Goal: Transaction & Acquisition: Purchase product/service

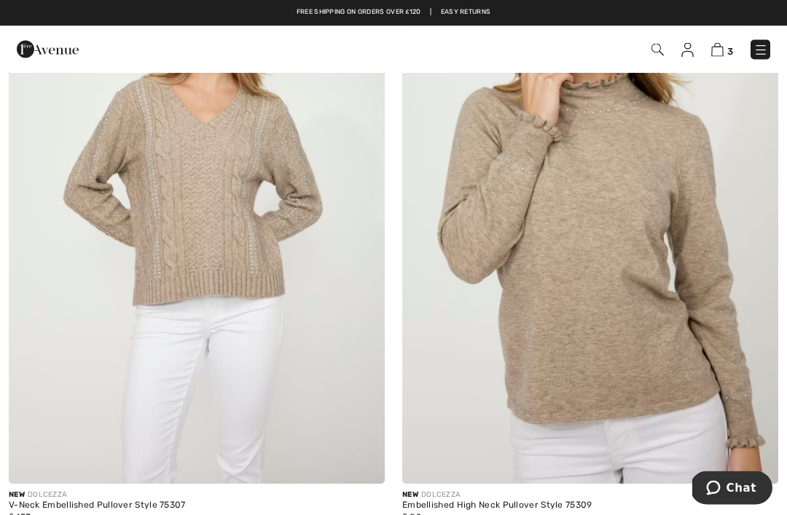
scroll to position [2272, 0]
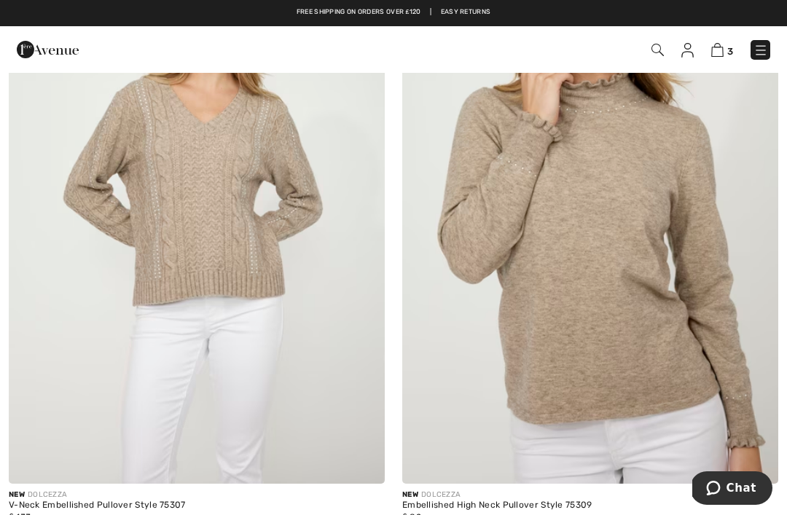
click at [712, 58] on link "3" at bounding box center [722, 49] width 22 height 17
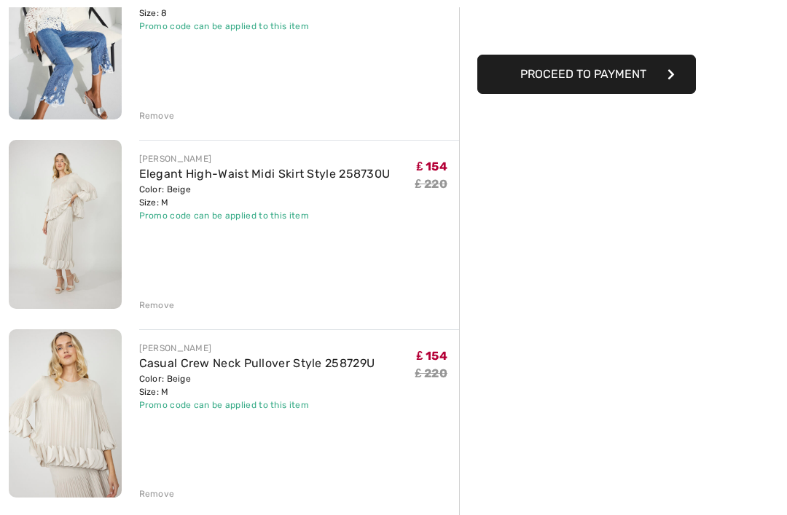
scroll to position [240, 0]
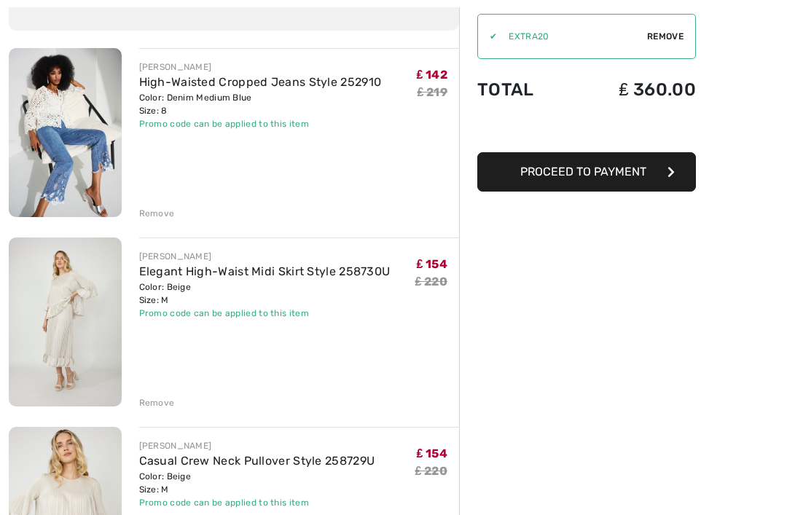
scroll to position [145, 0]
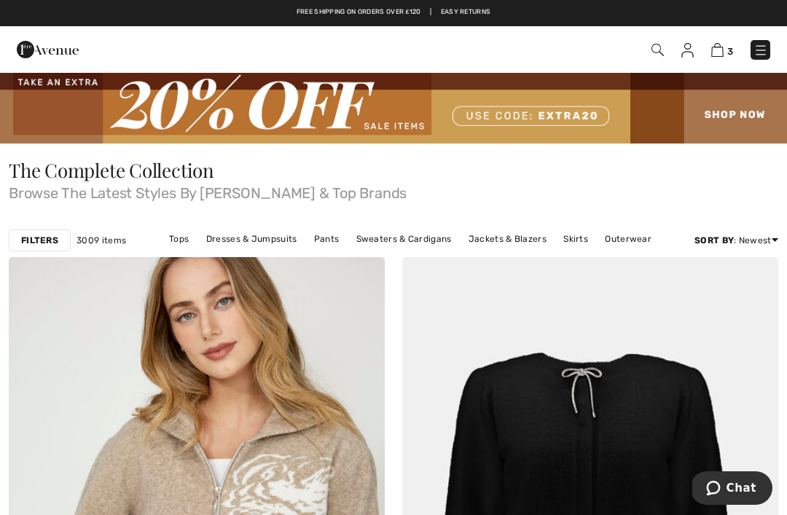
click at [763, 44] on img at bounding box center [760, 50] width 15 height 15
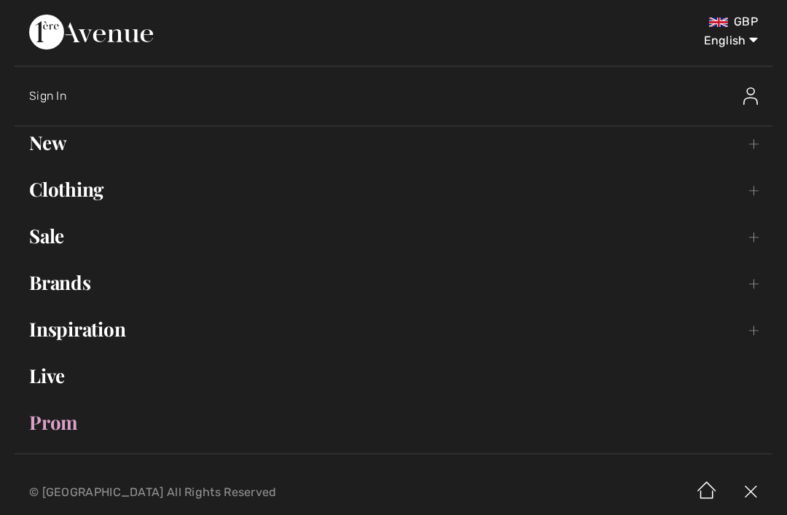
click at [54, 242] on link "Sale Toggle submenu" at bounding box center [393, 236] width 757 height 32
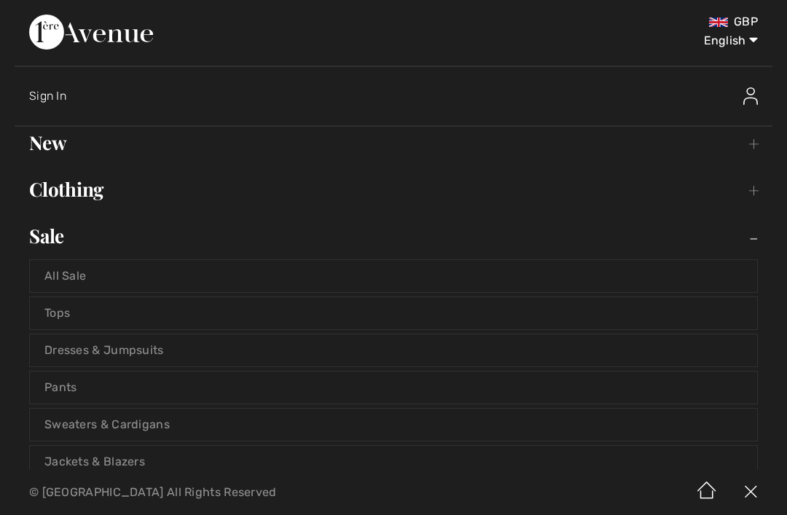
click at [84, 458] on link "Jackets & Blazers" at bounding box center [393, 462] width 727 height 32
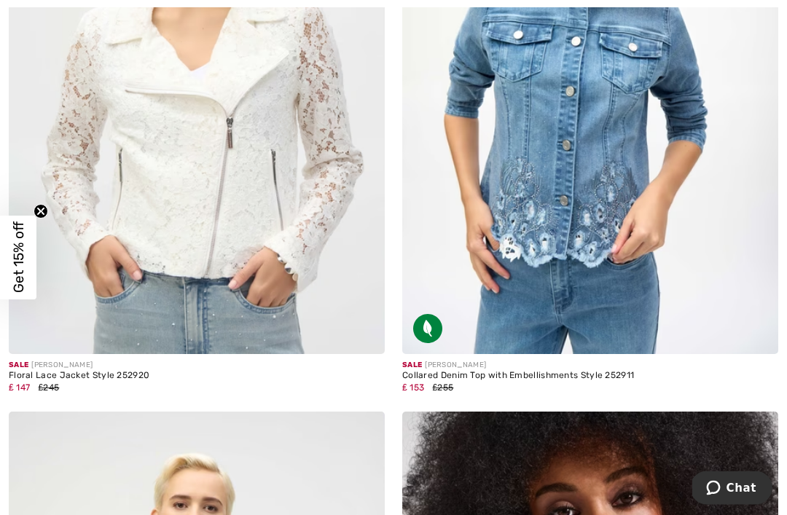
scroll to position [8386, 0]
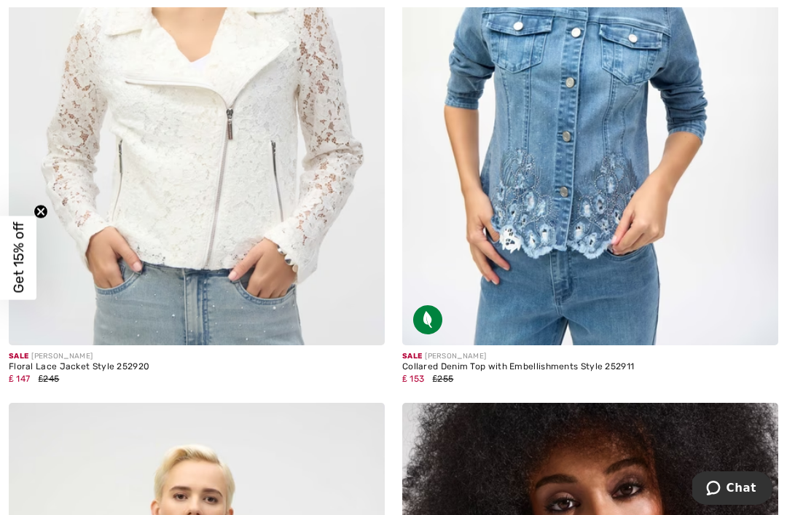
click at [712, 149] on img at bounding box center [590, 64] width 376 height 564
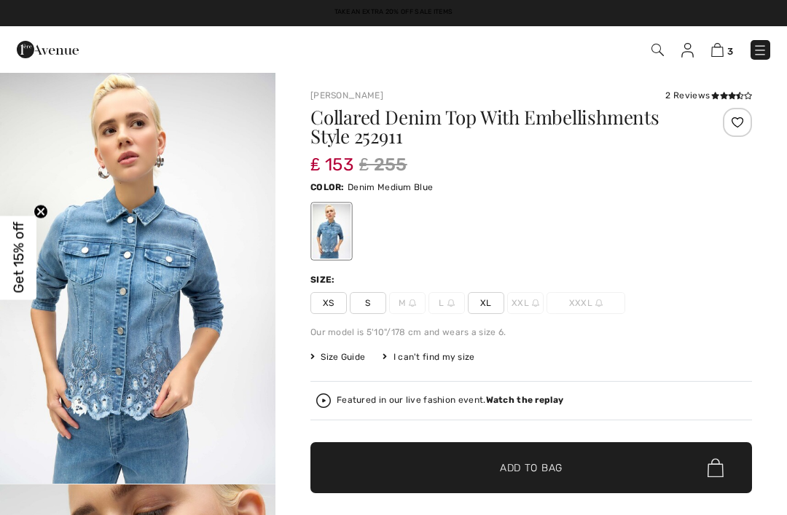
checkbox input "true"
click at [517, 401] on strong "Watch the replay" at bounding box center [525, 400] width 78 height 10
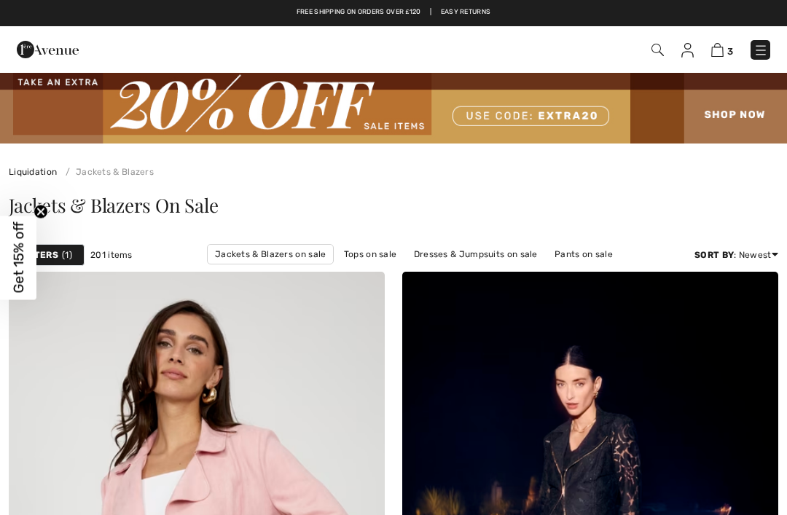
checkbox input "true"
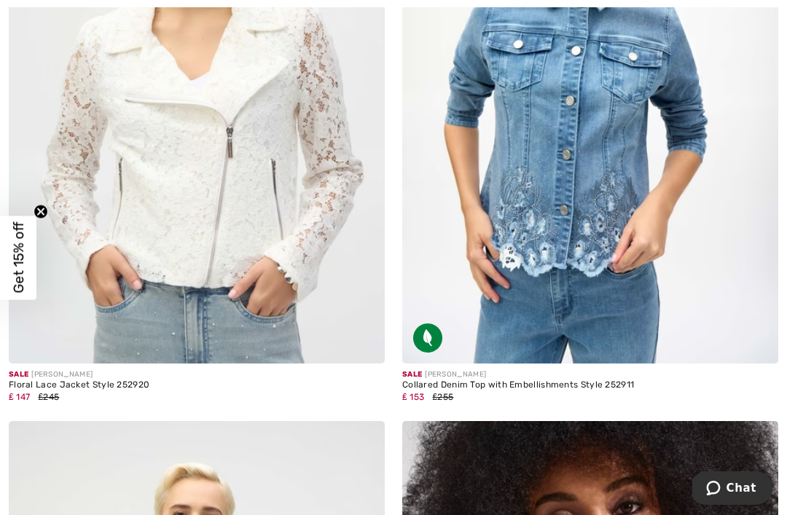
scroll to position [8370, 0]
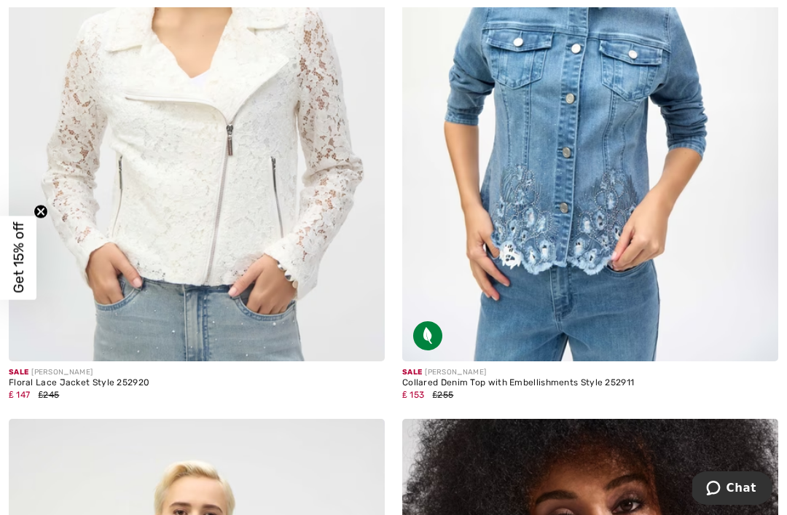
click at [666, 251] on img at bounding box center [590, 80] width 376 height 564
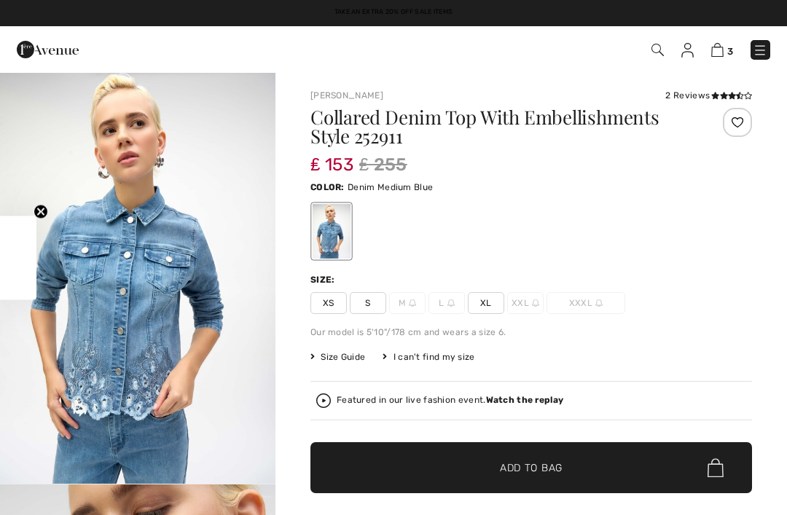
checkbox input "true"
click at [367, 299] on span "S" at bounding box center [368, 303] width 36 height 22
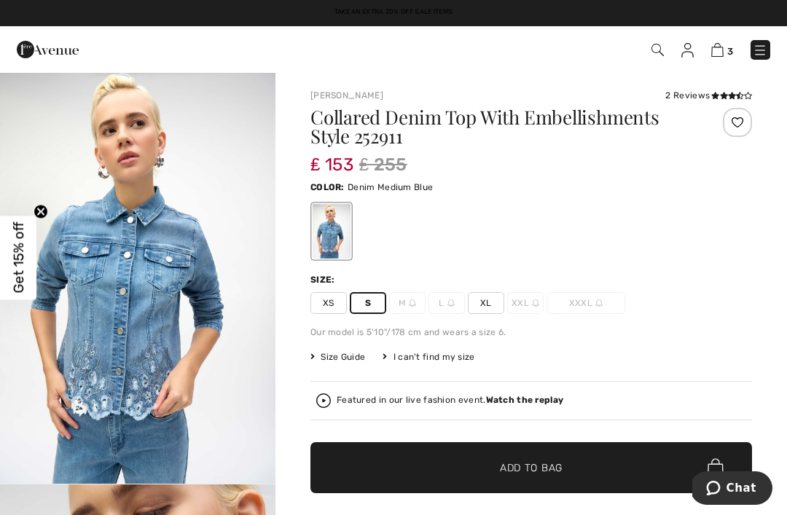
click at [722, 49] on img at bounding box center [717, 50] width 12 height 14
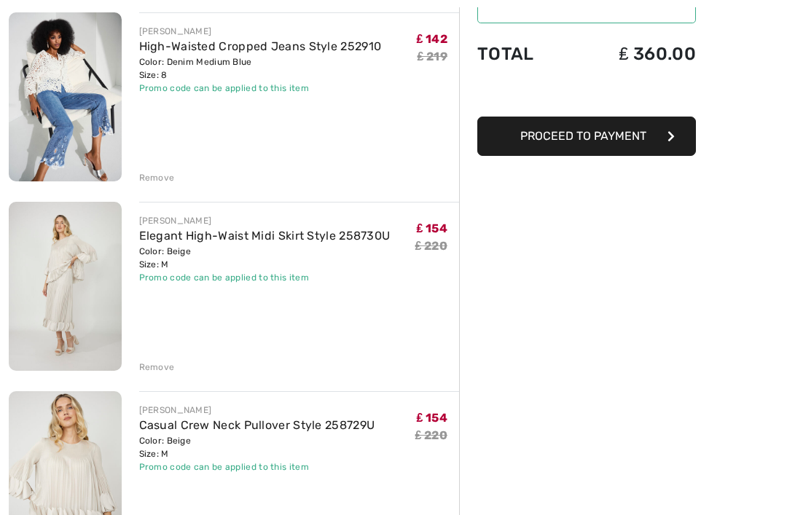
scroll to position [179, 0]
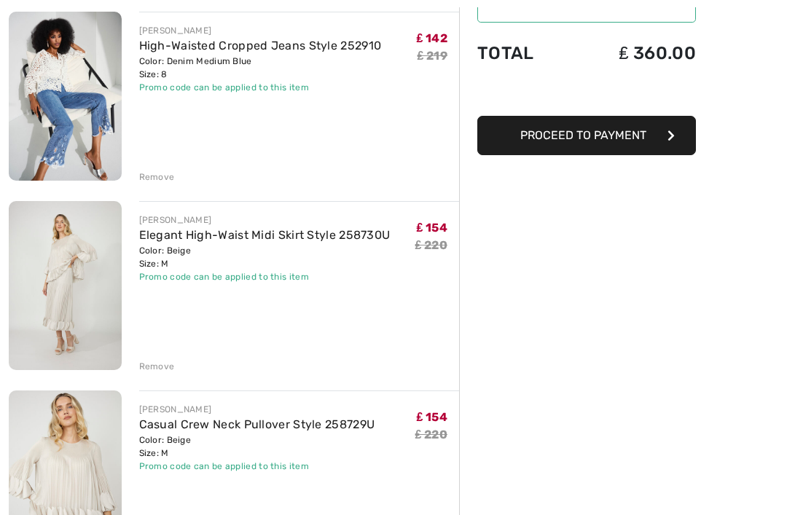
click at [644, 133] on span "Proceed to Payment" at bounding box center [583, 135] width 126 height 14
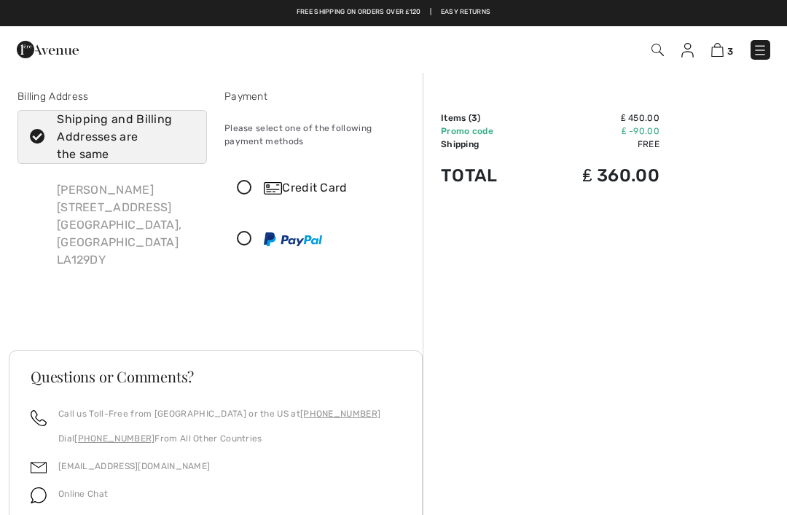
click at [724, 43] on link "3" at bounding box center [722, 49] width 22 height 17
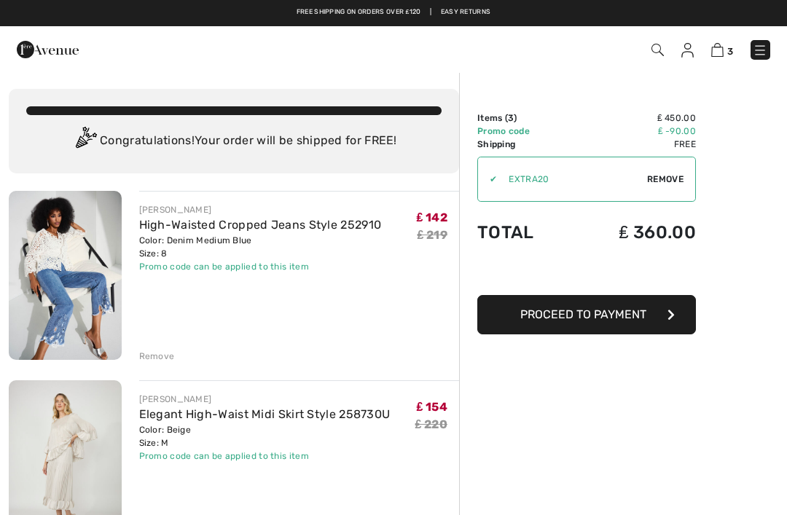
click at [59, 264] on img at bounding box center [65, 275] width 113 height 169
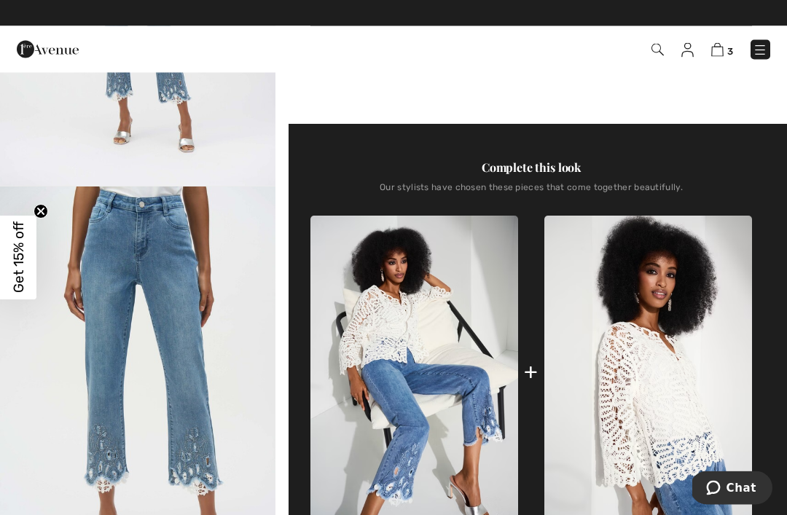
scroll to position [375, 0]
click at [720, 52] on img at bounding box center [717, 50] width 12 height 14
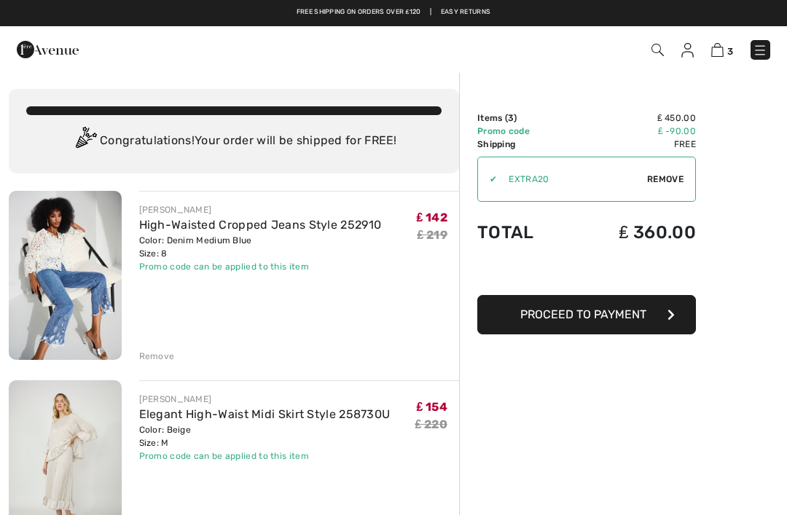
click at [659, 48] on img at bounding box center [657, 50] width 12 height 12
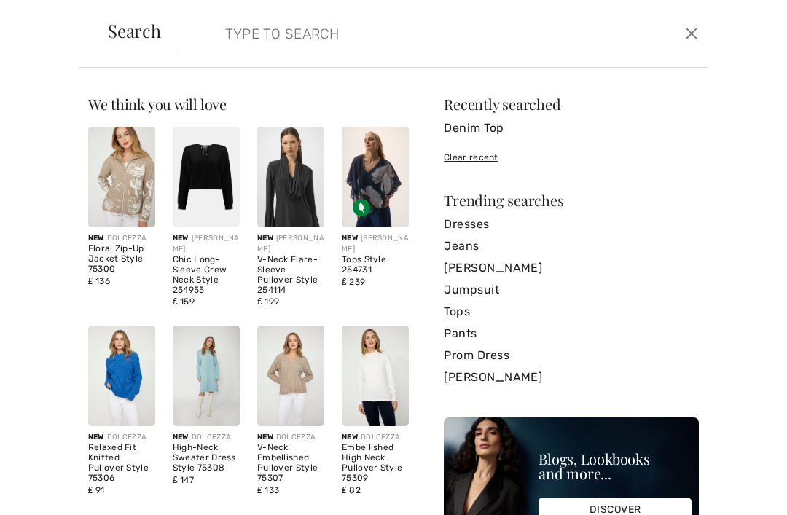
click at [236, 36] on input "search" at bounding box center [389, 34] width 350 height 44
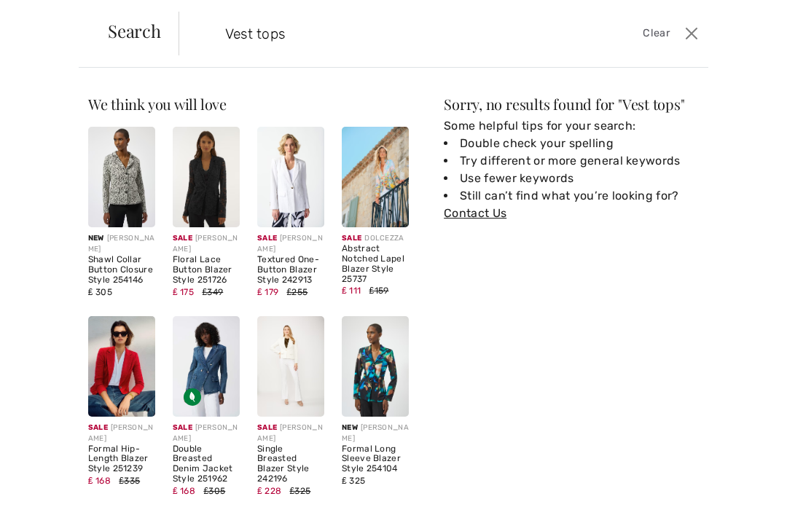
type input "Vest tops"
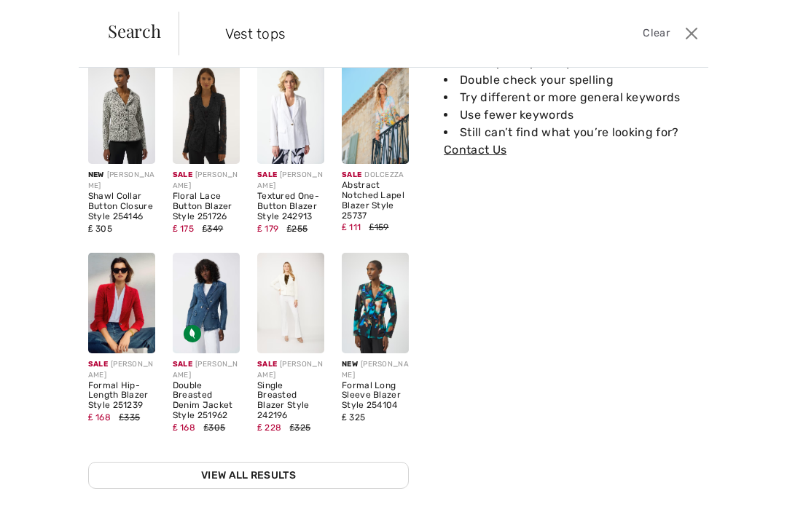
scroll to position [62, 0]
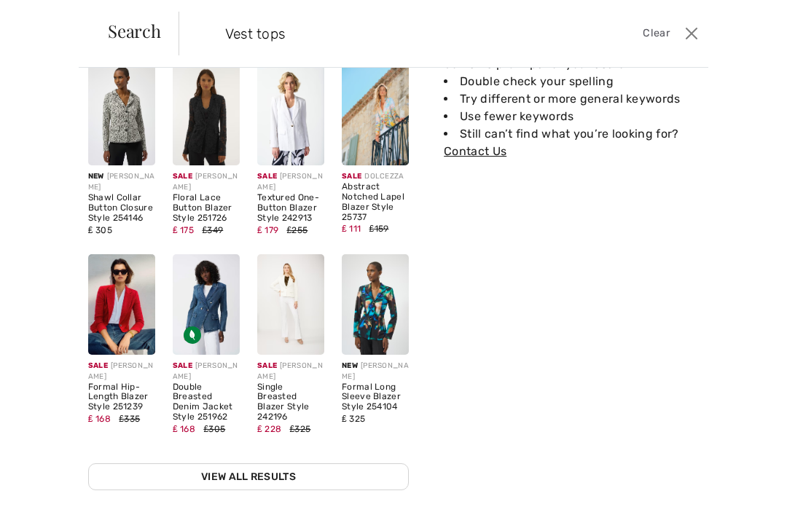
click at [578, 38] on form "Vest tops Clear" at bounding box center [429, 34] width 503 height 44
click at [189, 471] on link "View All Results" at bounding box center [248, 476] width 320 height 27
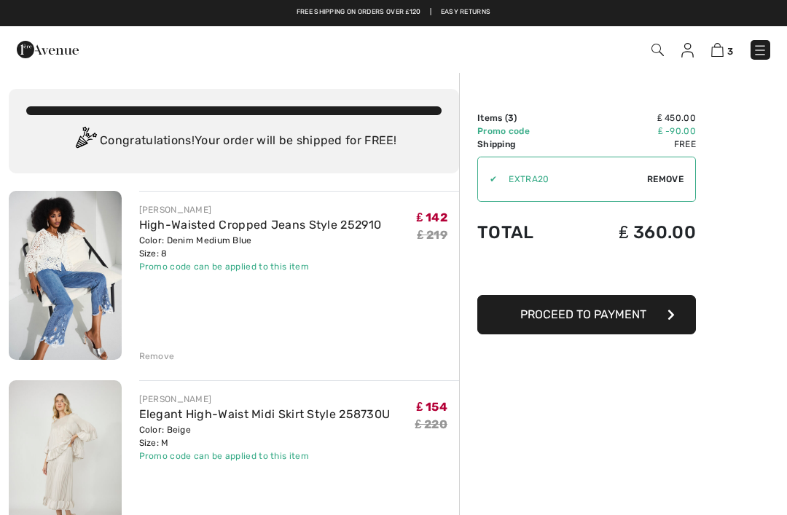
click at [615, 310] on span "Proceed to Payment" at bounding box center [583, 314] width 126 height 14
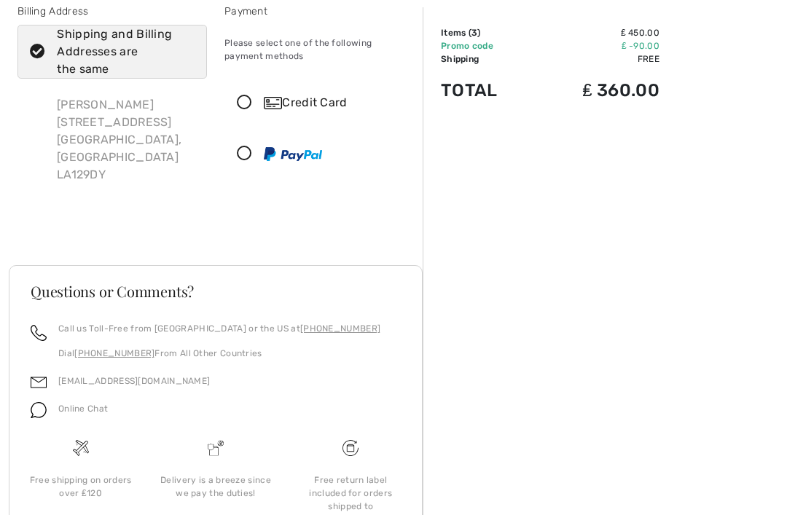
scroll to position [109, 0]
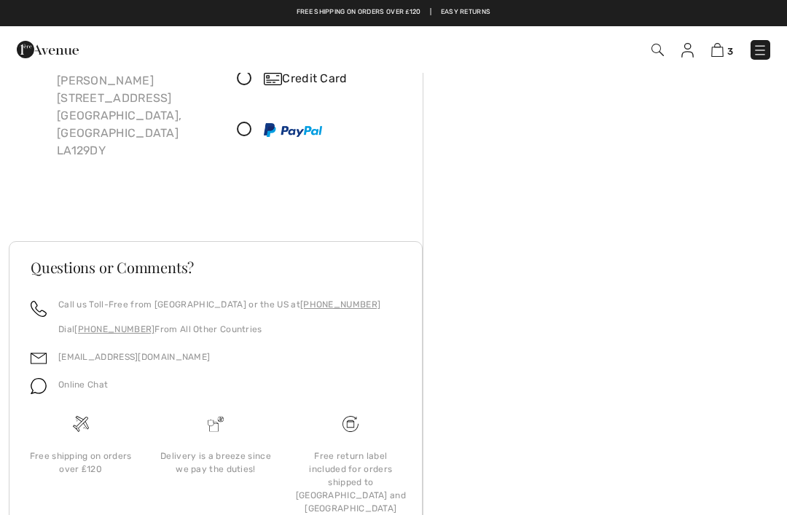
click at [244, 74] on icon at bounding box center [244, 78] width 39 height 15
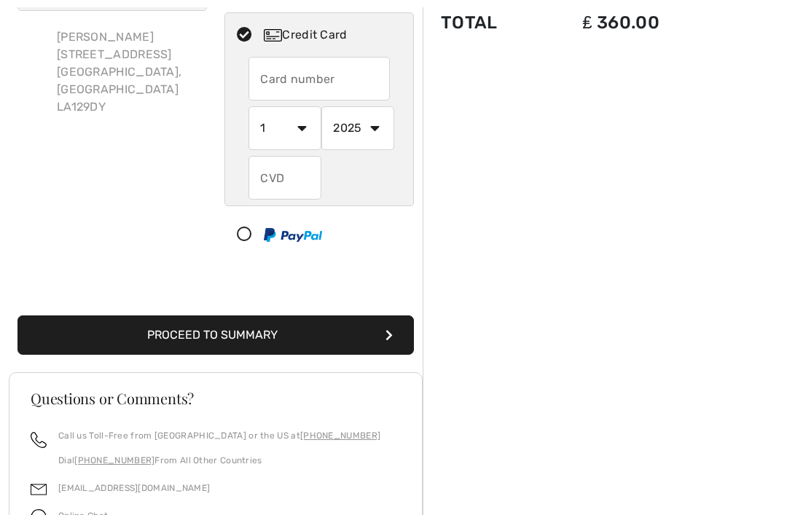
scroll to position [156, 0]
